Goal: Contribute content: Add original content to the website for others to see

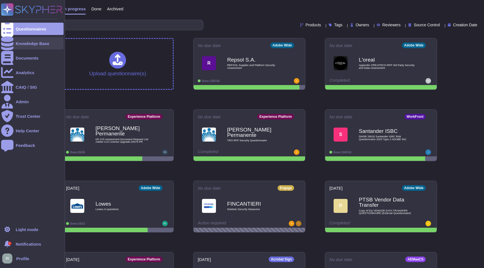
click at [37, 42] on div "Knowledge Base" at bounding box center [33, 43] width 34 height 4
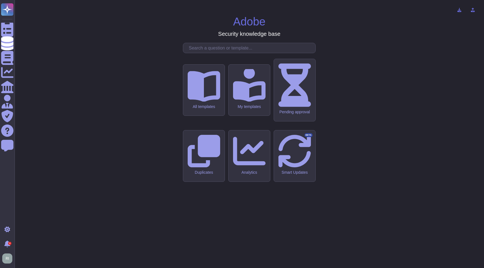
click at [212, 53] on input "text" at bounding box center [250, 48] width 129 height 10
click at [202, 116] on div "All templates" at bounding box center [204, 90] width 42 height 52
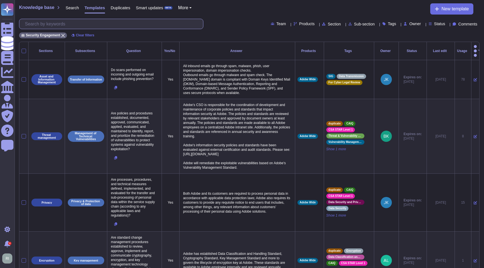
click at [132, 23] on input "text" at bounding box center [112, 24] width 181 height 10
click at [299, 22] on span "Products" at bounding box center [306, 24] width 15 height 4
type input "tar"
drag, startPoint x: 272, startPoint y: 52, endPoint x: 243, endPoint y: 51, distance: 29.7
click at [272, 52] on div at bounding box center [271, 50] width 4 height 4
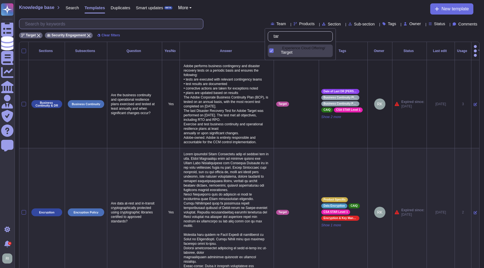
click at [125, 24] on input "text" at bounding box center [112, 24] width 181 height 10
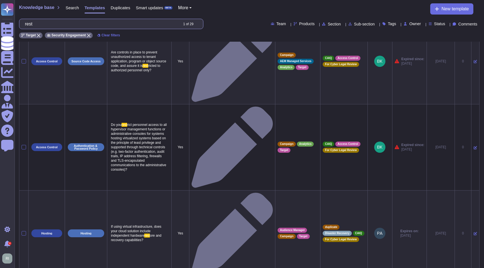
scroll to position [534, 0]
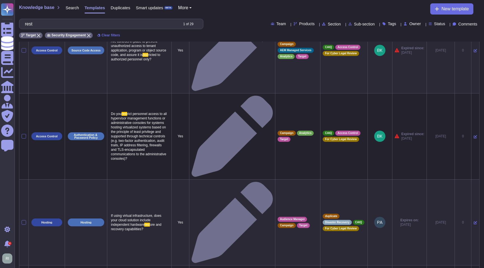
type input "rest"
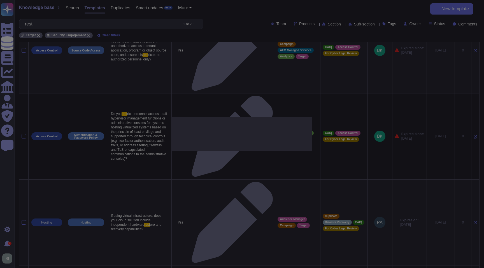
type textarea "Does Adobe Target encrypt data at-rest?"
type textarea "While Adobe Target does encrypt customer configuration data at-rest (this inclu…"
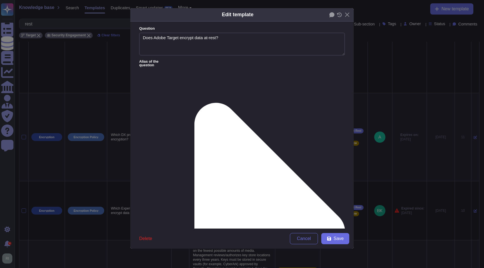
type textarea "Does Adobe Target encrypt data at-rest?"
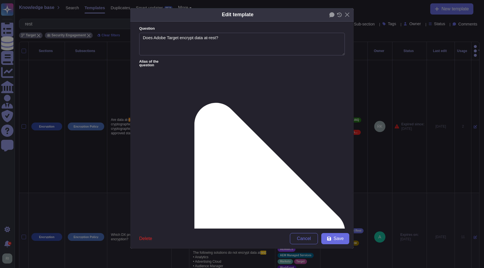
scroll to position [1, 0]
drag, startPoint x: 338, startPoint y: 99, endPoint x: 339, endPoint y: 102, distance: 4.0
paste textarea "he only encryption at rest in Target would be the MySQL databases that store cl…"
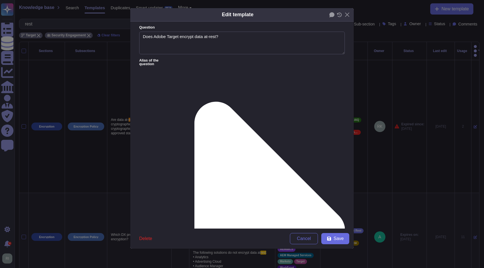
drag, startPoint x: 142, startPoint y: 93, endPoint x: 148, endPoint y: 99, distance: 8.3
drag, startPoint x: 287, startPoint y: 87, endPoint x: 133, endPoint y: 83, distance: 154.1
click at [133, 83] on form "Question Does Adobe Target encrypt data at-rest? Alias of the question Answer Y…" at bounding box center [241, 125] width 223 height 207
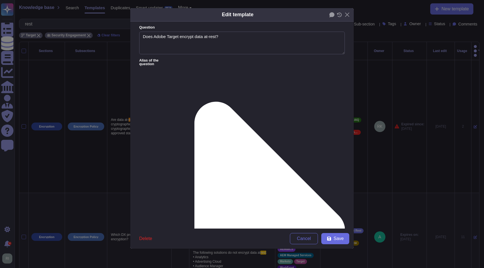
scroll to position [0, 0]
drag, startPoint x: 155, startPoint y: 77, endPoint x: 143, endPoint y: 78, distance: 12.4
type textarea "While Adobe Target does encrypt customer configuration data at-rest (this inclu…"
drag, startPoint x: 161, startPoint y: 88, endPoint x: 150, endPoint y: 85, distance: 11.6
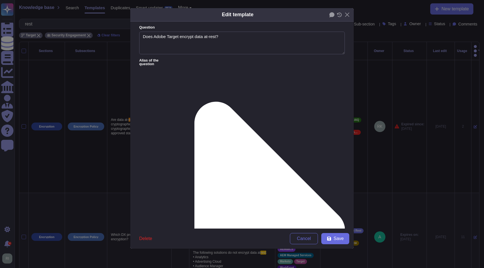
drag, startPoint x: 157, startPoint y: 80, endPoint x: 189, endPoint y: 92, distance: 34.6
click at [306, 239] on span "Cancel" at bounding box center [304, 239] width 14 height 4
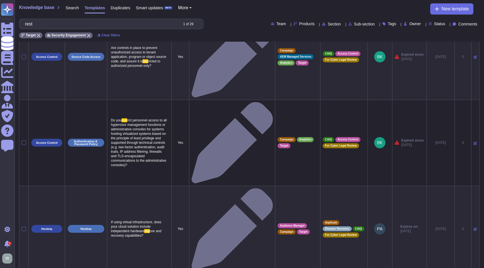
scroll to position [534, 0]
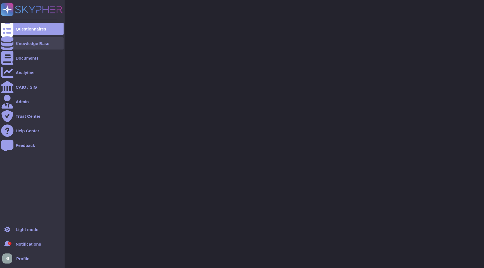
click at [27, 43] on div "Knowledge Base" at bounding box center [33, 43] width 34 height 4
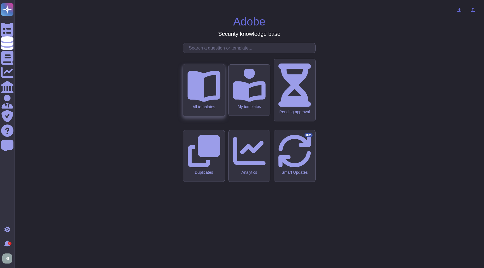
click at [195, 110] on div "All templates" at bounding box center [204, 90] width 42 height 52
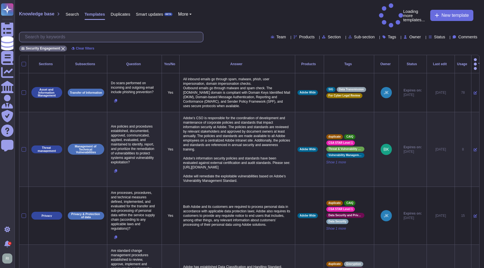
click at [89, 32] on input "text" at bounding box center [112, 37] width 181 height 10
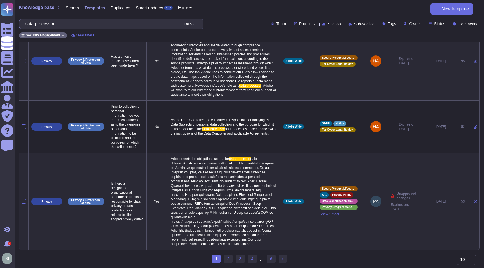
scroll to position [524, 0]
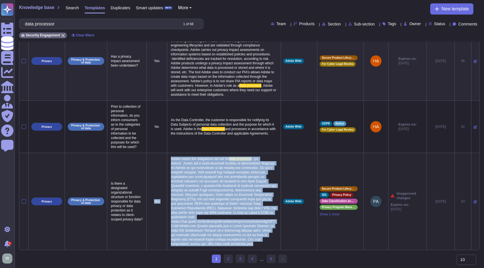
drag, startPoint x: 237, startPoint y: 245, endPoint x: 166, endPoint y: 138, distance: 128.1
click at [166, 153] on tr "Privacy Privacy & Protection of data Is there a designated organizational struc…" at bounding box center [249, 201] width 460 height 97
copy tr "Lor Ipsum dolor sit ametconsect adi eli sed doei temporinc u. Lab etdolor: Magn…"
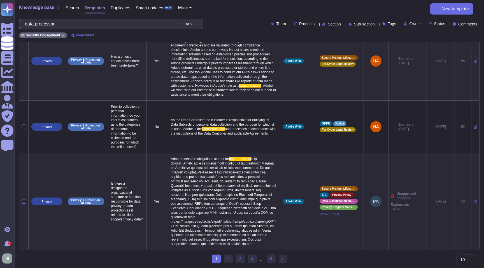
drag, startPoint x: 90, startPoint y: 23, endPoint x: 31, endPoint y: 24, distance: 59.6
click at [31, 24] on input "data processor" at bounding box center [100, 24] width 156 height 10
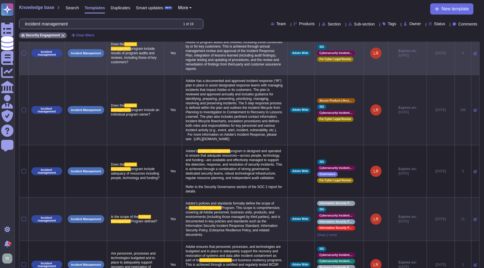
scroll to position [209, 0]
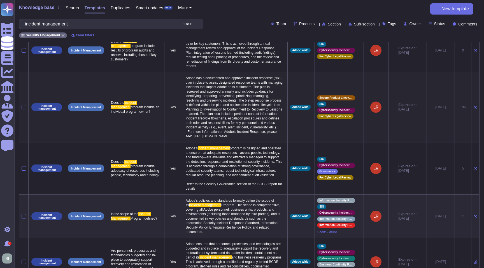
drag, startPoint x: 247, startPoint y: 179, endPoint x: 172, endPoint y: 100, distance: 108.9
click at [172, 100] on tr "Incident management Incident Management Does the incident management program in…" at bounding box center [249, 107] width 460 height 70
copy tr "Yes Adobe has a documented and approved incident response (“IR”) plan in place …"
drag, startPoint x: 87, startPoint y: 23, endPoint x: 17, endPoint y: 20, distance: 70.3
click at [17, 21] on div "Knowledge base Search Templates Duplicates Smart updates BETA More New template…" at bounding box center [249, 21] width 469 height 42
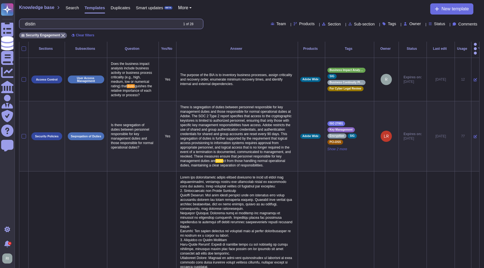
scroll to position [0, 0]
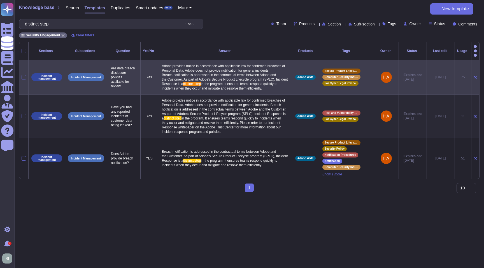
type input "distinct step"
drag, startPoint x: 165, startPoint y: 57, endPoint x: 274, endPoint y: 86, distance: 113.2
click at [274, 86] on p "Adobe provides notice in accordance with applicable law for confirmed breaches …" at bounding box center [225, 77] width 130 height 30
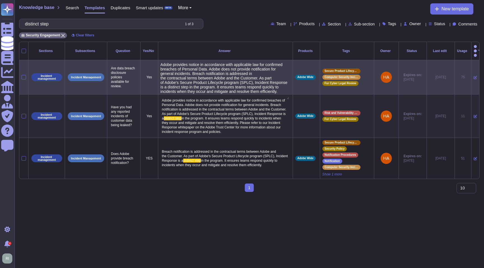
type textarea "Adobe provides notice in accordance with applicable law for confirmed breaches …"
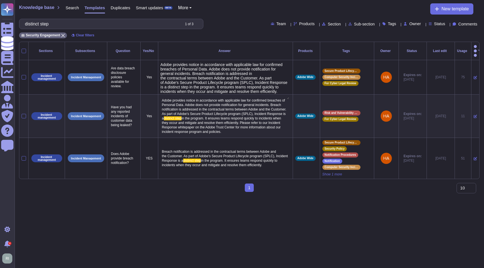
drag, startPoint x: 216, startPoint y: 87, endPoint x: 162, endPoint y: 51, distance: 64.9
click at [162, 51] on table "Sections Subsections Question Yes/No Answer Products Tags Owner Status Last edi…" at bounding box center [249, 110] width 460 height 137
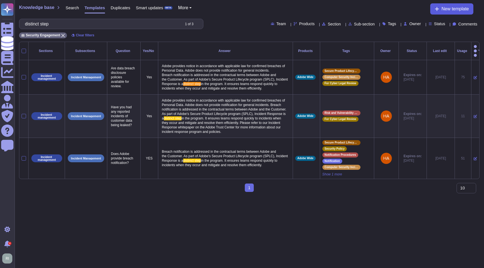
click at [455, 7] on span "New template" at bounding box center [454, 9] width 27 height 4
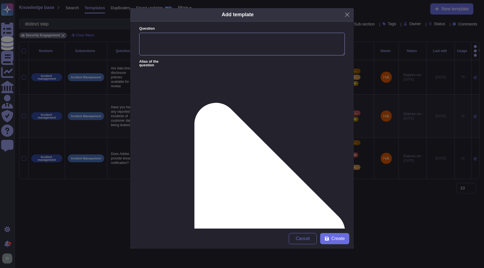
click at [172, 43] on textarea "Question" at bounding box center [242, 44] width 206 height 23
paste textarea "Confirmation that no hard coded credentials ar part of Adobe code"
drag, startPoint x: 143, startPoint y: 37, endPoint x: 123, endPoint y: 37, distance: 19.3
click at [123, 37] on div "Add template Question Confirmation that no hard coded credentials ar part of Ad…" at bounding box center [242, 134] width 484 height 268
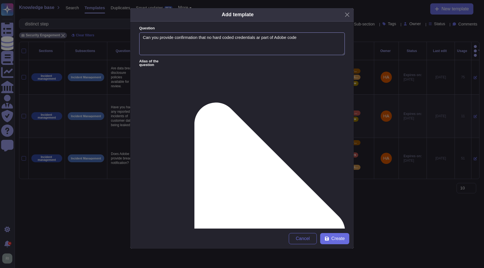
click at [318, 37] on textarea "Can you provide confirmation that no hard coded credentials ar part of Adobe co…" at bounding box center [242, 43] width 206 height 23
type textarea "Can you provide confirmation that no hard coded credentials ar part of Adobe co…"
paste textarea "Lorem ip dolorsita con adi Elitseddoeiusm Temporin utlab etdolorem aliq enimad …"
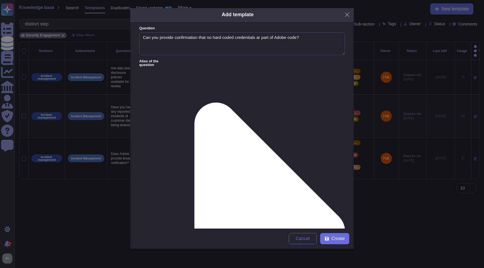
type textarea "Lorem ip dolorsita con adi Elitseddoeiusm Temporin utlab etdolorem aliq enimad …"
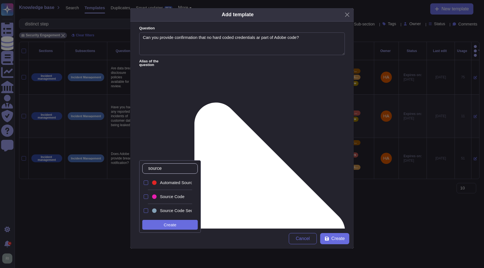
type input "source c"
click at [147, 184] on div at bounding box center [146, 183] width 4 height 4
click at [146, 195] on div at bounding box center [146, 197] width 4 height 4
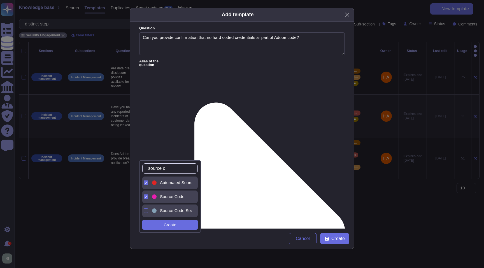
drag, startPoint x: 145, startPoint y: 209, endPoint x: 158, endPoint y: 212, distance: 12.6
click at [145, 209] on div at bounding box center [146, 211] width 4 height 4
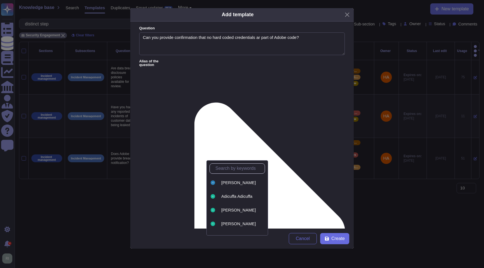
drag, startPoint x: 290, startPoint y: 192, endPoint x: 295, endPoint y: 164, distance: 28.9
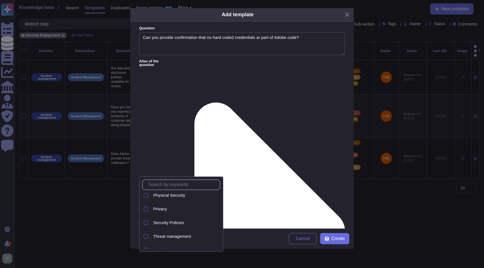
scroll to position [231, 0]
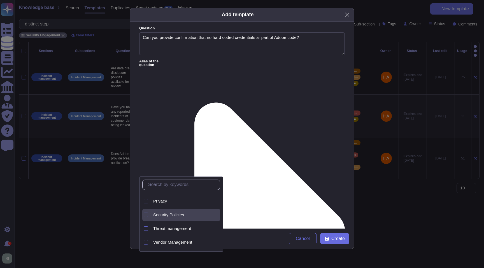
click at [189, 212] on div "Security Policies" at bounding box center [185, 215] width 69 height 13
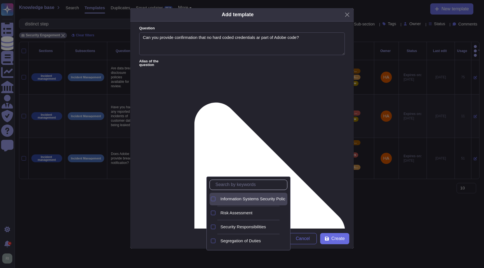
click at [256, 199] on span "Information Systems Security Policies" at bounding box center [255, 199] width 70 height 5
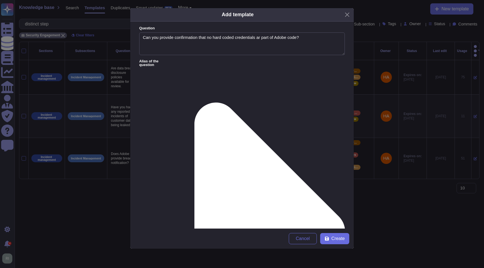
scroll to position [88, 0]
click at [338, 239] on span "Create" at bounding box center [337, 239] width 13 height 4
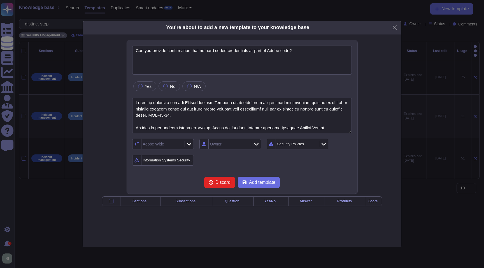
type textarea "Can you provide confirmation that no hard coded credentials ar part of Adobe co…"
type textarea "Lorem ip dolorsita con adi Elitseddoeiusm Temporin utlab etdolorem aliq enimad …"
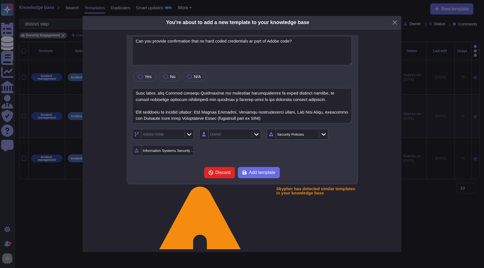
scroll to position [0, 0]
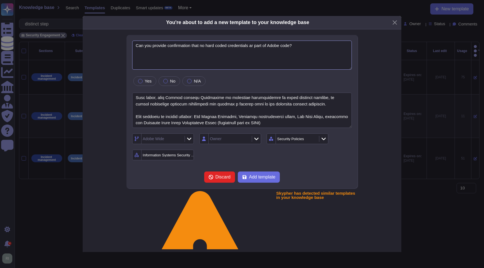
drag, startPoint x: 256, startPoint y: 46, endPoint x: 256, endPoint y: 50, distance: 3.9
click at [256, 46] on textarea "Can you provide confirmation that no hard coded credentials ar part of Adobe co…" at bounding box center [242, 55] width 220 height 29
type textarea "Can you provide confirmation that no hard coded credentials are part of Adobe c…"
click at [143, 81] on label "Yes" at bounding box center [144, 81] width 13 height 4
click at [273, 175] on span "Add template" at bounding box center [262, 177] width 26 height 4
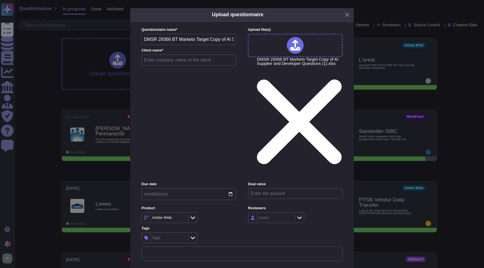
click at [199, 66] on input "text" at bounding box center [188, 60] width 95 height 11
type input "BT"
click at [232, 188] on input "date" at bounding box center [188, 194] width 94 height 12
type input "2025-10-15"
click at [277, 188] on input "number" at bounding box center [295, 193] width 94 height 11
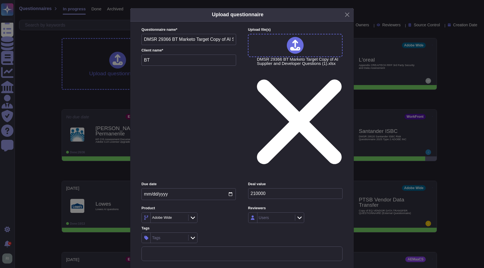
type input "210000"
click at [171, 233] on div "Tags" at bounding box center [169, 238] width 36 height 10
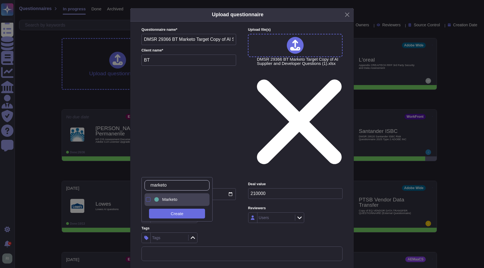
click at [148, 200] on div at bounding box center [148, 199] width 4 height 4
drag, startPoint x: 156, startPoint y: 183, endPoint x: 147, endPoint y: 183, distance: 9.2
click at [147, 183] on div "marketo" at bounding box center [176, 185] width 65 height 10
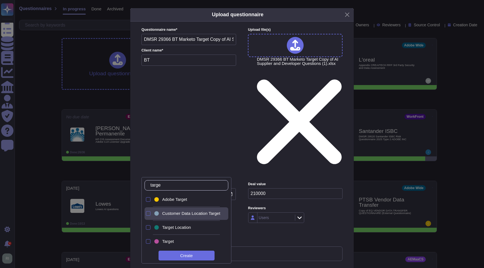
type input "target"
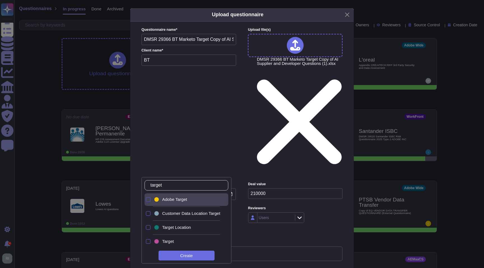
click at [148, 200] on div at bounding box center [148, 199] width 4 height 4
drag, startPoint x: 149, startPoint y: 239, endPoint x: 152, endPoint y: 239, distance: 3.7
click at [149, 239] on div at bounding box center [148, 241] width 4 height 4
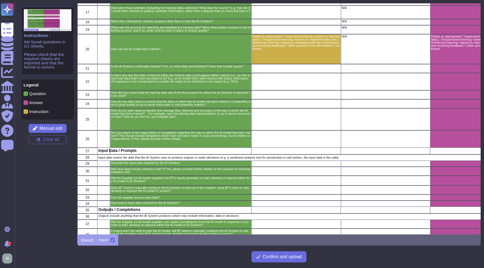
scroll to position [100, 0]
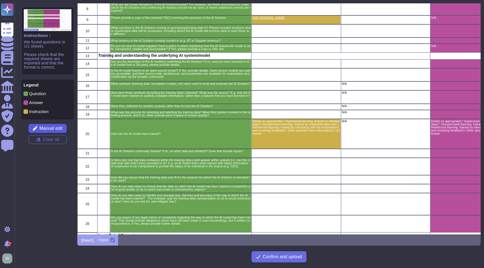
click at [62, 129] on span "Manual edit" at bounding box center [50, 128] width 23 height 4
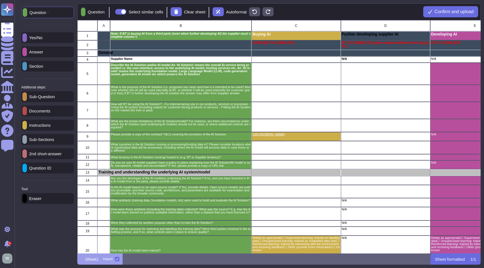
scroll to position [234, 403]
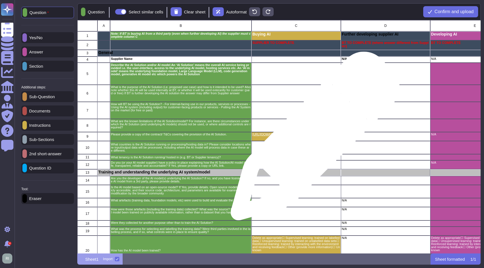
click at [313, 136] on p "https://www.adobe.com/legal/terms/enterprise-licensing/genai-ww.html" at bounding box center [296, 134] width 88 height 3
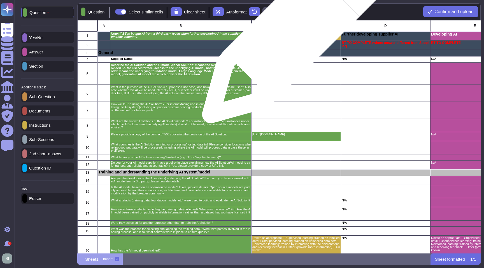
click at [294, 35] on p "Buying AI" at bounding box center [296, 34] width 88 height 4
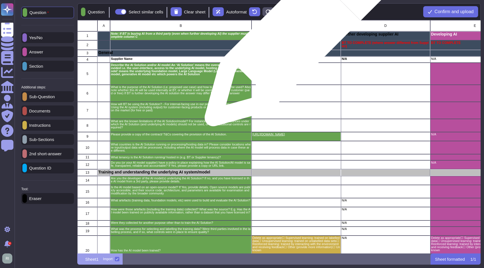
click at [295, 36] on div "Buying AI" at bounding box center [295, 35] width 89 height 9
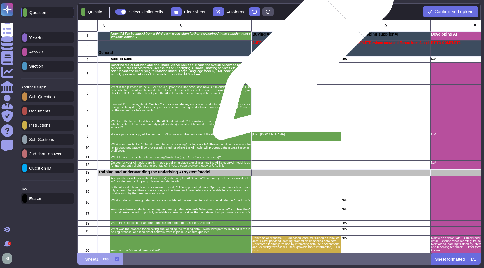
scroll to position [1, 0]
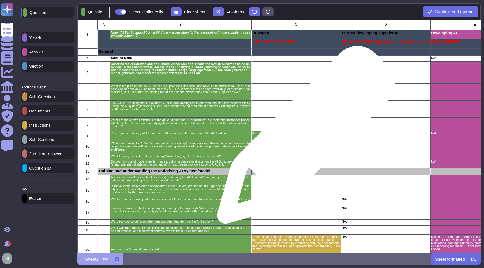
click at [304, 138] on div "https://www.adobe.com/legal/terms/enterprise-licensing/genai-ww.html" at bounding box center [295, 135] width 89 height 9
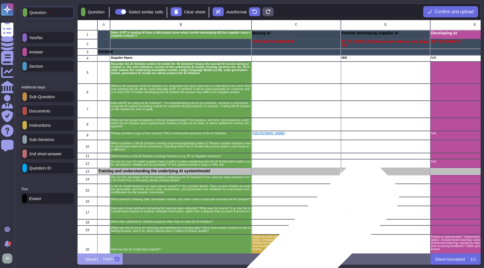
drag, startPoint x: 312, startPoint y: 249, endPoint x: 314, endPoint y: 246, distance: 3.4
click at [312, 249] on p "Delete as appropriate ​​☐​ Supervised learning: trained on labelled data ​​☐​ U…" at bounding box center [296, 242] width 88 height 15
click at [313, 250] on p "Delete as appropriate ​​☐​ Supervised learning: trained on labelled data ​​☐​ U…" at bounding box center [296, 242] width 88 height 15
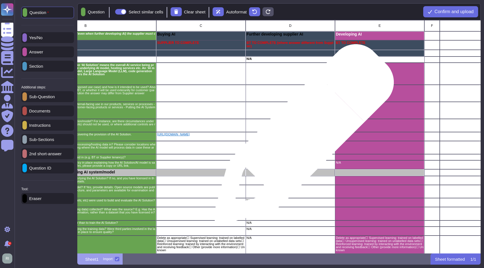
scroll to position [0, 94]
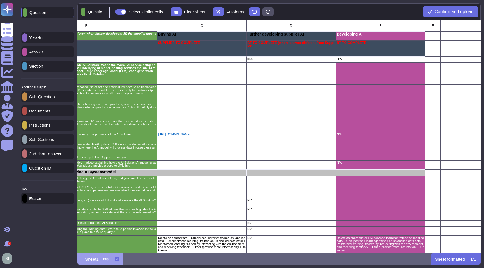
click at [46, 14] on p "Question" at bounding box center [38, 12] width 22 height 4
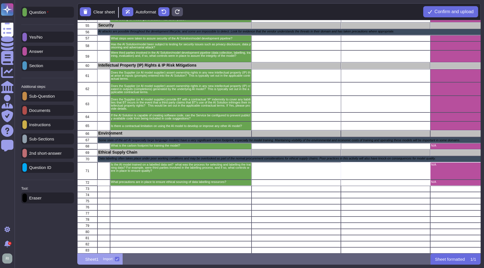
scroll to position [364, 19]
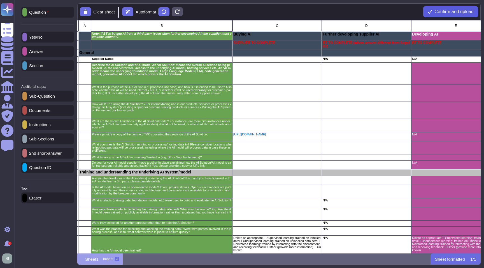
click at [439, 13] on span "Confirm and upload" at bounding box center [453, 12] width 39 height 4
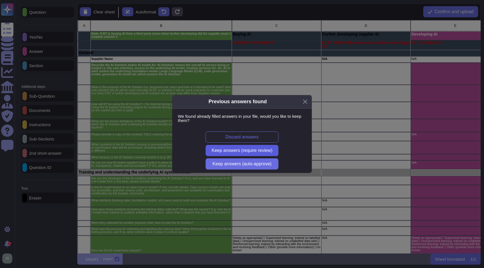
click at [256, 151] on span "Keep answers (require review)" at bounding box center [242, 150] width 61 height 4
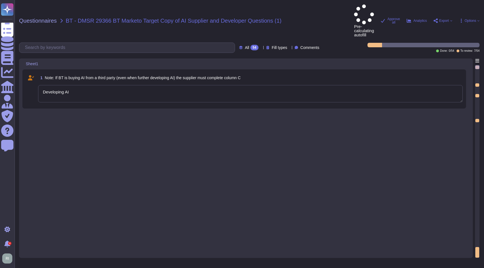
type textarea "Developing AI"
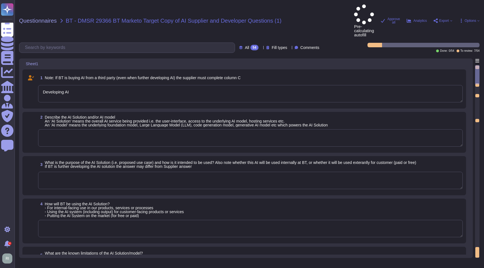
type textarea "N/A"
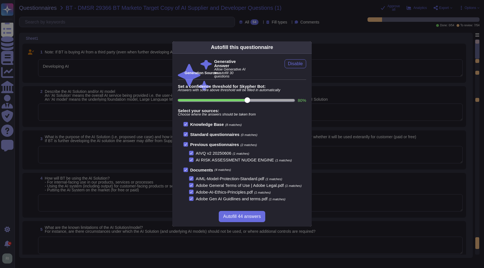
type textarea "N/A"
click at [248, 217] on span "Autofill 44 answers" at bounding box center [242, 216] width 38 height 4
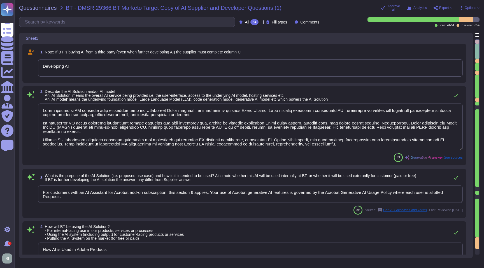
type textarea "Adobe offers an AI solution that integrates with its Experience Cloud products,…"
type textarea "For customers with an AI Assistant for Acrobat add-on subscription, this sectio…"
type textarea "How AI is Used in Adobe Products"
type textarea "The AI solution may produce output that is unexpected or unsuitable for some us…"
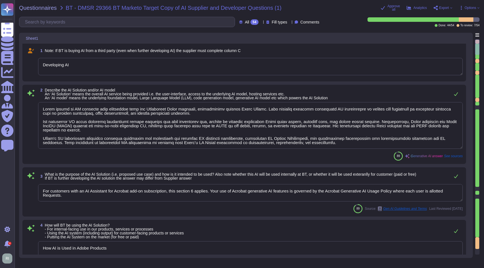
drag, startPoint x: 102, startPoint y: 65, endPoint x: 32, endPoint y: 60, distance: 69.6
click at [32, 60] on div "1 Note: If BT is buying AI from a third party (even when further developing AI)…" at bounding box center [244, 62] width 437 height 32
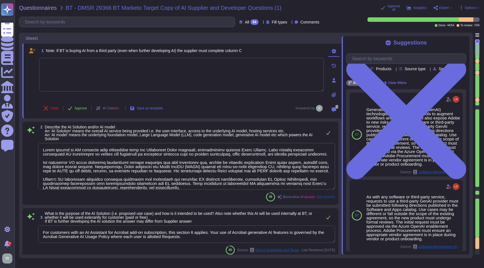
type textarea "N/A"
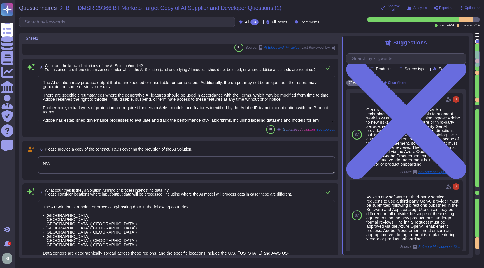
type textarea "The AI Solution is running or processing/hosting data in the following countrie…"
type textarea "The AI Solution is hosted in both multi-tenant and single-tenant models. Multi-…"
type textarea "N/A"
type textarea "Adobe develops all of its AI solutions in-house, employing proprietary AI model…"
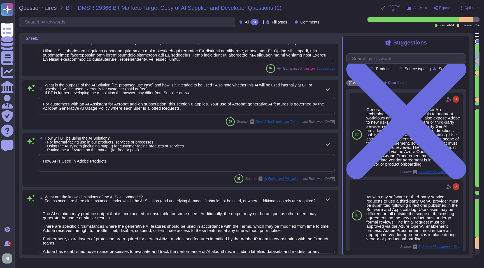
scroll to position [0, 0]
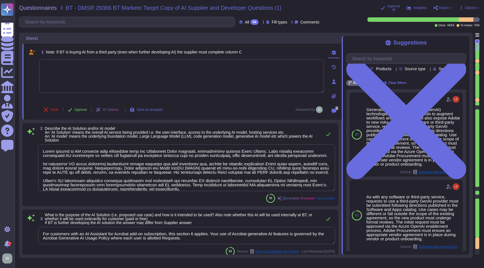
click at [473, 8] on span "Options" at bounding box center [470, 7] width 11 height 3
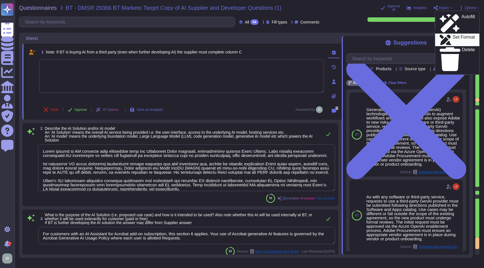
click at [462, 35] on p "Set Format" at bounding box center [463, 40] width 22 height 10
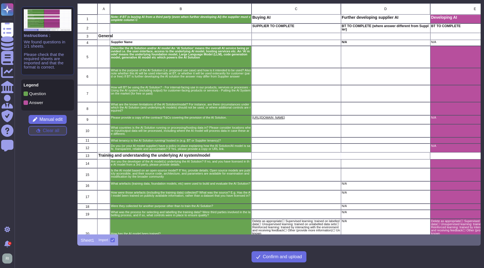
click at [55, 131] on span "Clear all" at bounding box center [51, 131] width 17 height 4
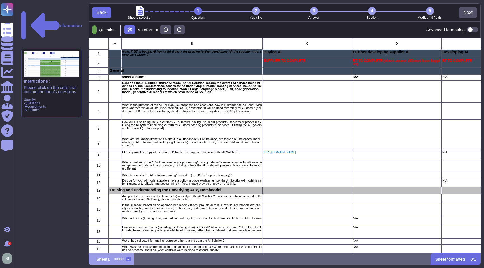
scroll to position [216, 392]
click at [113, 29] on p "Question" at bounding box center [106, 30] width 19 height 4
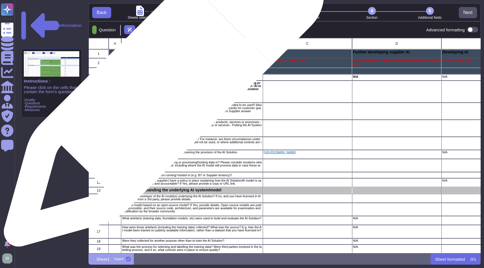
click at [162, 90] on p "Describe the AI Solution and/or AI model An ‘AI Solution’ means the overall AI …" at bounding box center [192, 87] width 140 height 12
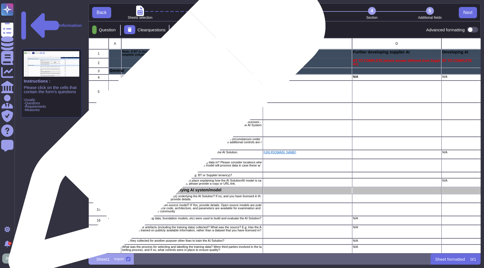
click at [165, 120] on div "How will BT be using the AI Solution? - For internal-facing use in our products…" at bounding box center [191, 128] width 141 height 17
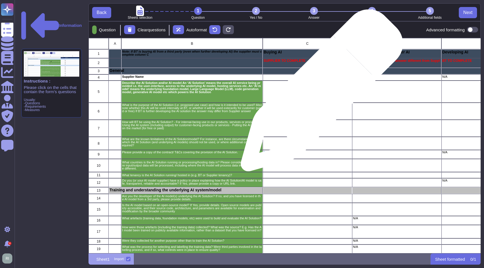
click at [318, 92] on div "grid" at bounding box center [307, 92] width 89 height 22
click at [319, 93] on div "grid" at bounding box center [307, 92] width 89 height 22
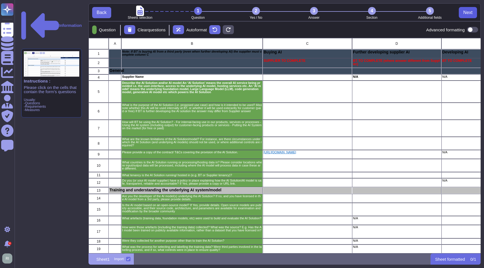
click at [470, 12] on span "Next" at bounding box center [467, 12] width 9 height 4
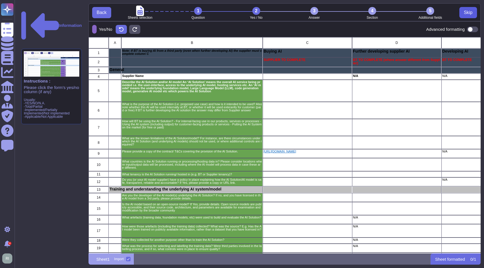
scroll to position [216, 392]
click at [316, 11] on div "3" at bounding box center [314, 11] width 8 height 8
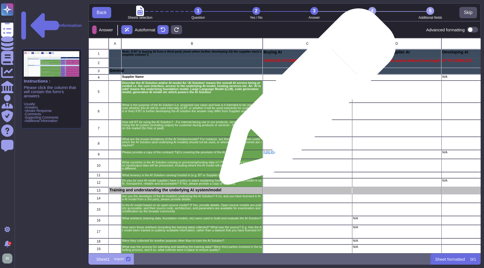
click at [305, 101] on div "grid" at bounding box center [307, 92] width 89 height 22
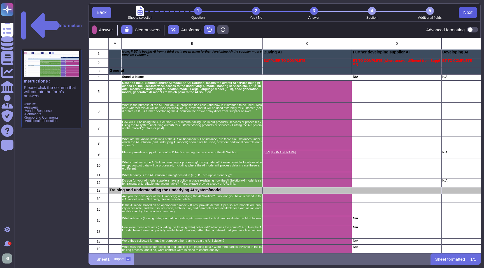
click at [466, 14] on span "Next" at bounding box center [467, 12] width 9 height 4
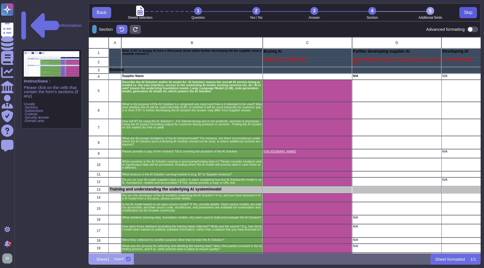
click at [466, 14] on span "Skip" at bounding box center [468, 12] width 9 height 4
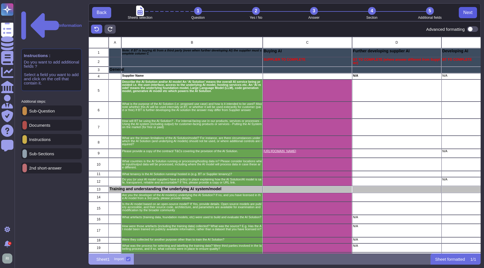
scroll to position [217, 392]
click at [466, 14] on span "Next" at bounding box center [467, 12] width 9 height 4
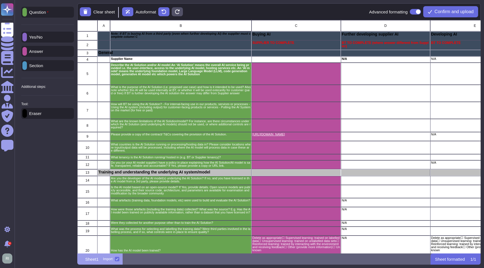
scroll to position [234, 403]
click at [454, 13] on span "Confirm and upload" at bounding box center [453, 12] width 39 height 4
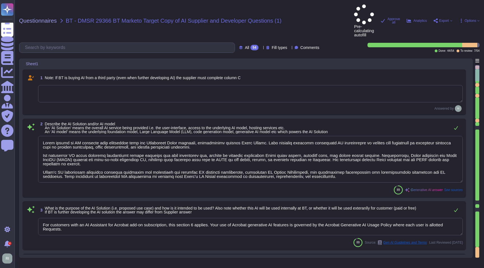
type textarea "Adobe offers an AI solution that integrates with its Experience Cloud products,…"
type textarea "For customers with an AI Assistant for Acrobat add-on subscription, this sectio…"
type textarea "How AI is Used in Adobe Products"
type textarea "The AI solution may produce output that is unexpected or unsuitable for some us…"
type textarea "N/A"
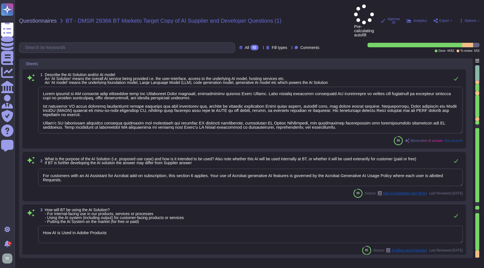
type textarea "Adobe offers an AI solution that integrates with its Experience Cloud products,…"
type textarea "For customers with an AI Assistant for Acrobat add-on subscription, this sectio…"
type textarea "How AI is Used in Adobe Products"
type textarea "The AI solution may produce output that is unexpected or unsuitable for some us…"
type textarea "N/A"
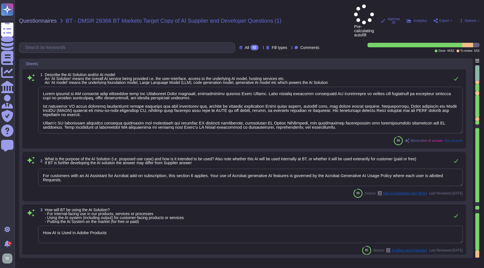
type textarea "The AI Solution is running or processing/hosting data in the following countrie…"
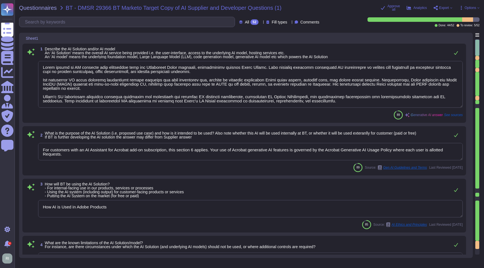
click at [146, 78] on textarea at bounding box center [250, 84] width 424 height 47
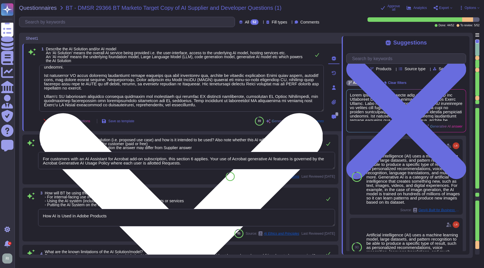
click at [186, 89] on textarea at bounding box center [181, 88] width 284 height 47
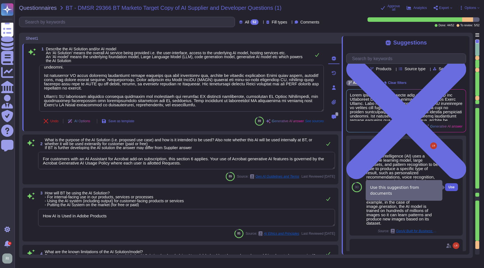
click at [451, 188] on span "Use" at bounding box center [451, 187] width 6 height 3
type textarea "Adobe offers an AI solution that integrates with its Experience Cloud products,…"
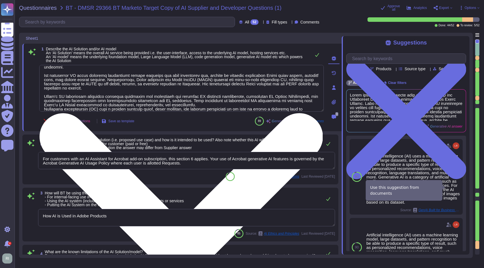
scroll to position [1, 0]
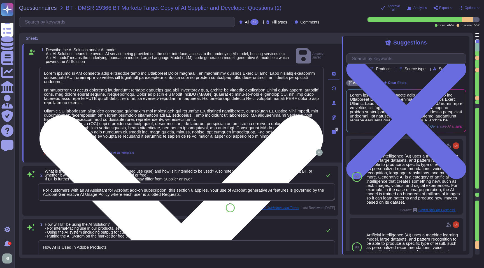
click at [138, 111] on textarea at bounding box center [181, 105] width 284 height 76
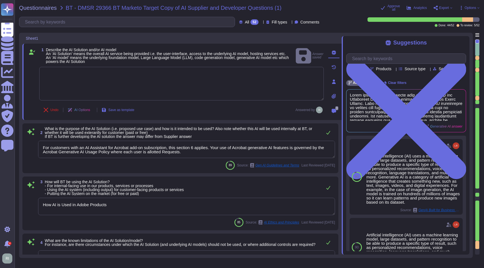
type textarea "The AI Solution is running or processing/hosting data in the following countrie…"
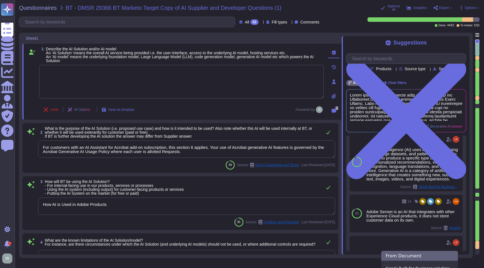
scroll to position [88, 0]
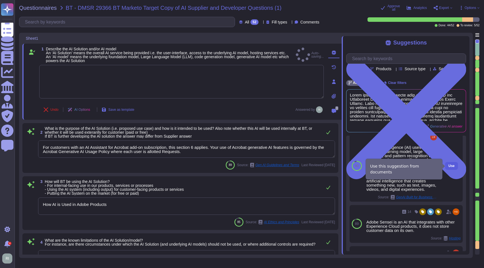
click at [451, 167] on span "Use" at bounding box center [451, 165] width 6 height 3
type textarea "Artificial intelligence (AI) uses a machine learning model, large datasets, and…"
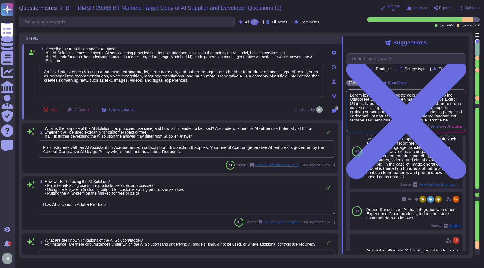
drag, startPoint x: 206, startPoint y: 153, endPoint x: 41, endPoint y: 146, distance: 165.4
click at [41, 146] on textarea "For customers with an AI Assistant for Acrobat add-on subscription, this sectio…" at bounding box center [186, 149] width 297 height 17
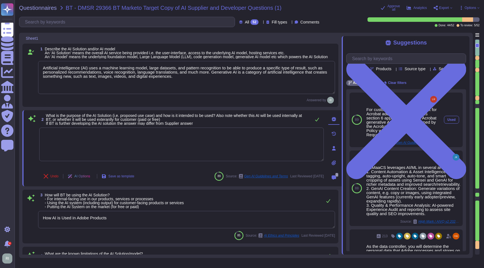
scroll to position [0, 0]
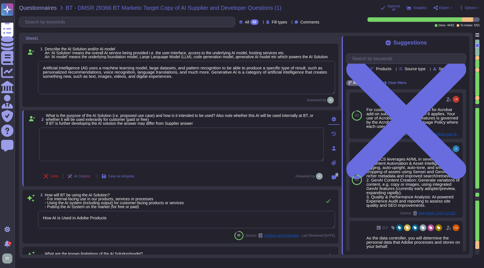
click at [361, 74] on span "Tags" at bounding box center [357, 75] width 8 height 4
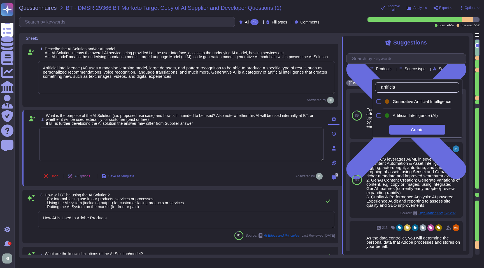
type input "artificial"
click at [378, 101] on div at bounding box center [378, 101] width 4 height 4
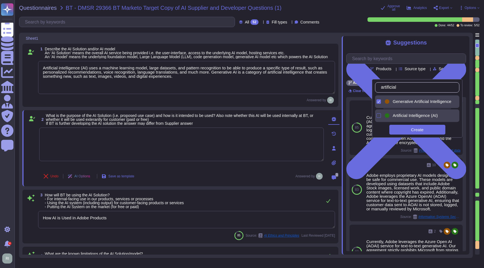
click at [378, 118] on div at bounding box center [378, 115] width 6 height 13
click at [439, 50] on div "Team Products Source type Section Tags Adobe Wide Generative Artificial Intelli…" at bounding box center [406, 150] width 120 height 202
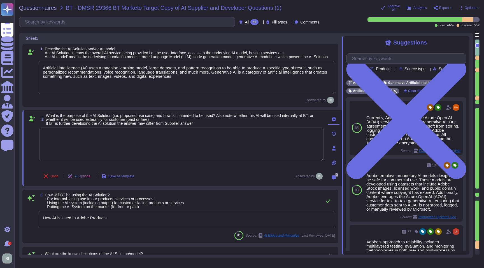
click at [472, 8] on span "Options" at bounding box center [470, 7] width 11 height 3
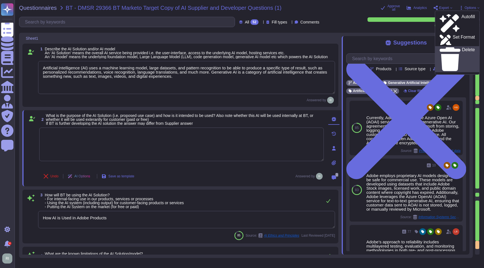
click at [460, 47] on div "Delete" at bounding box center [457, 59] width 35 height 24
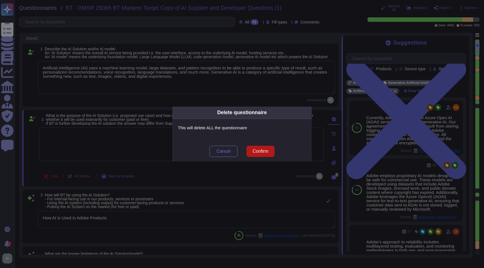
click at [267, 150] on span "Confirm" at bounding box center [261, 151] width 16 height 4
